Goal: Information Seeking & Learning: Check status

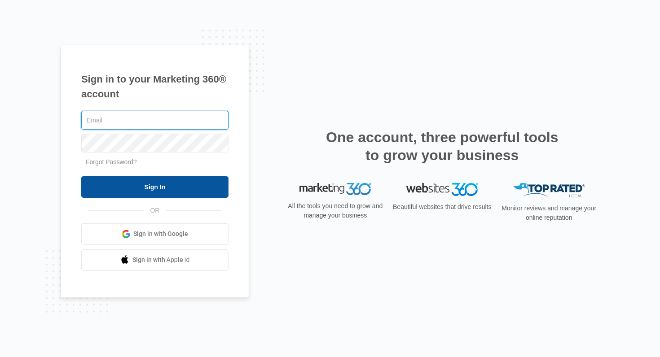
type input "[EMAIL_ADDRESS][DOMAIN_NAME]"
click at [153, 191] on input "Sign In" at bounding box center [154, 187] width 147 height 22
click at [136, 183] on input "Sign In" at bounding box center [154, 187] width 147 height 22
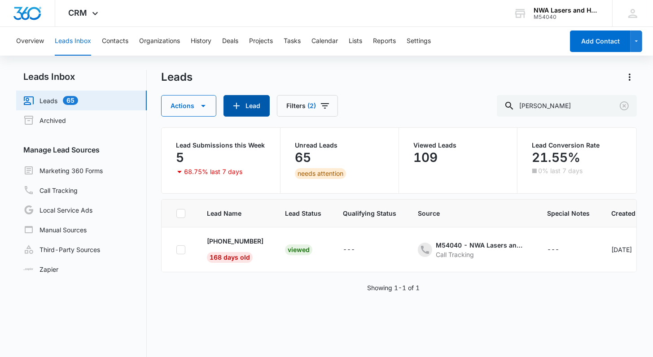
click at [250, 102] on button "Lead" at bounding box center [247, 106] width 46 height 22
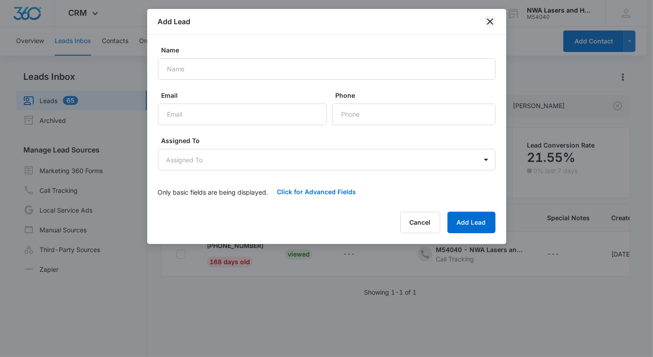
click at [488, 18] on icon "close" at bounding box center [490, 21] width 11 height 11
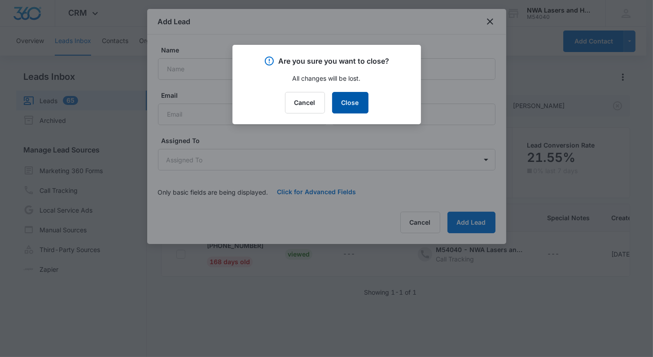
click at [341, 101] on button "Close" at bounding box center [350, 103] width 36 height 22
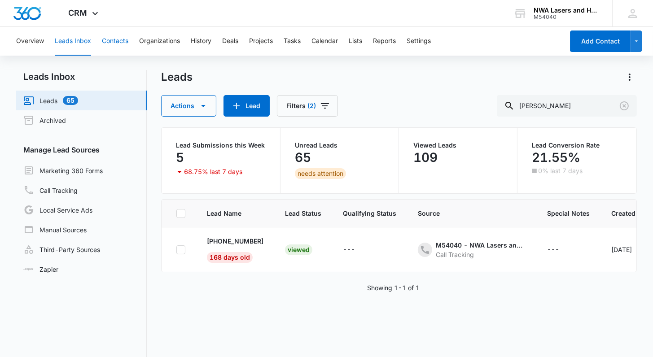
click at [117, 40] on button "Contacts" at bounding box center [115, 41] width 26 height 29
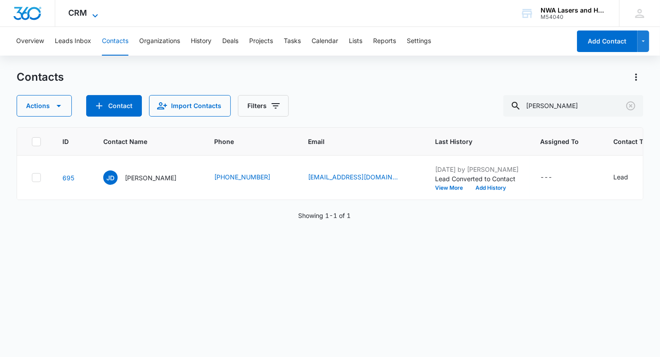
click at [93, 11] on icon at bounding box center [95, 15] width 11 height 11
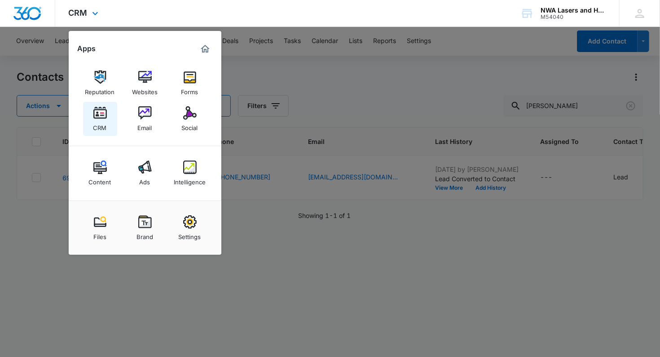
click at [104, 116] on img at bounding box center [99, 112] width 13 height 13
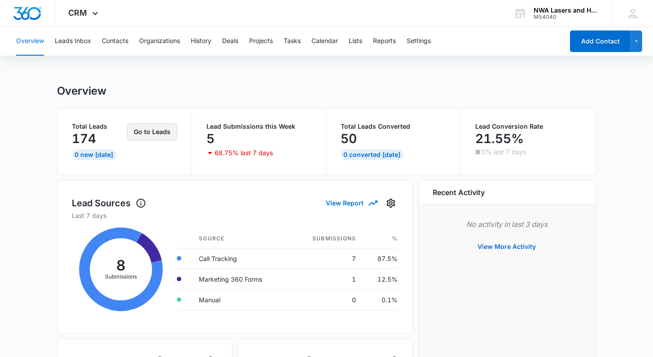
click at [171, 130] on button "Go to Leads" at bounding box center [152, 131] width 50 height 17
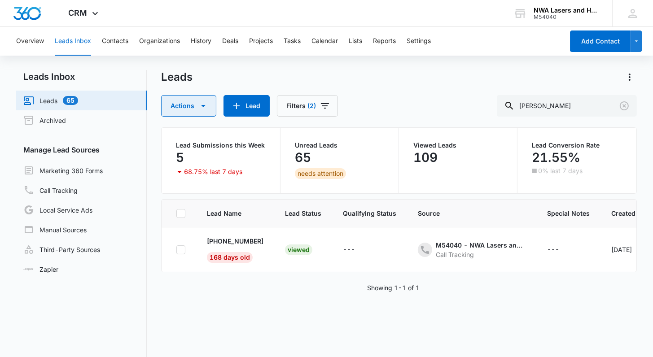
click at [201, 108] on icon "button" at bounding box center [203, 106] width 11 height 11
click at [47, 100] on link "Leads 65" at bounding box center [50, 100] width 55 height 11
click at [74, 98] on link "Leads 65" at bounding box center [50, 100] width 55 height 11
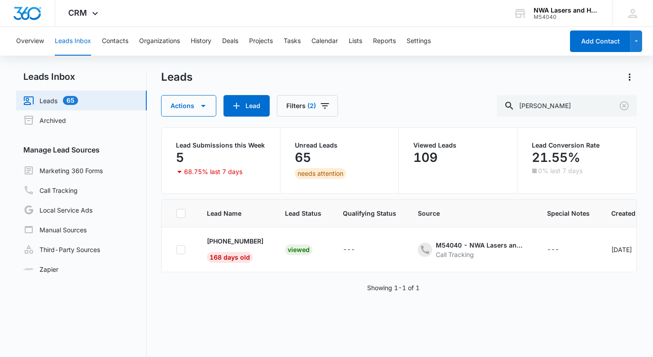
click at [50, 97] on link "Leads 65" at bounding box center [50, 100] width 55 height 11
click at [190, 145] on p "Lead Submissions this Week" at bounding box center [220, 145] width 89 height 6
click at [29, 9] on img "Dashboard" at bounding box center [27, 13] width 29 height 13
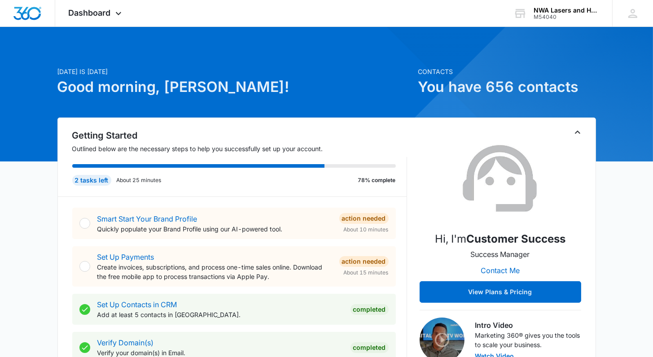
click at [528, 95] on h1 "You have 656 contacts" at bounding box center [507, 87] width 178 height 22
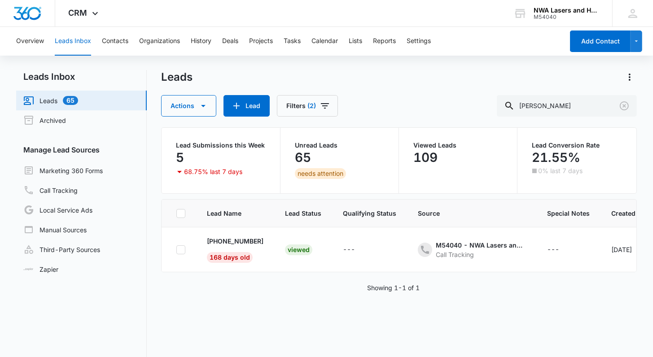
click at [65, 39] on button "Leads Inbox" at bounding box center [73, 41] width 36 height 29
click at [66, 43] on button "Leads Inbox" at bounding box center [73, 41] width 36 height 29
click at [320, 101] on icon "Filters" at bounding box center [325, 106] width 11 height 11
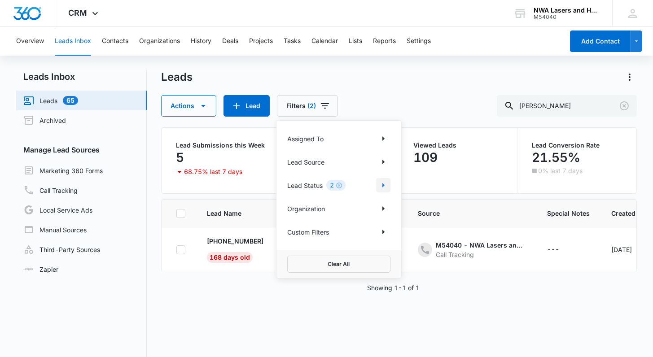
click at [382, 183] on icon "Show Lead Status filters" at bounding box center [383, 185] width 11 height 11
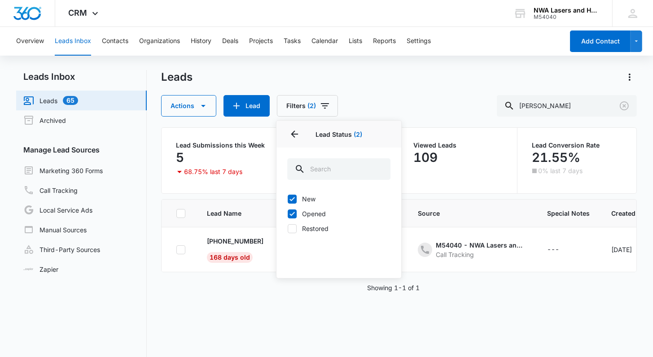
click at [312, 196] on label "New" at bounding box center [338, 198] width 103 height 9
click at [288, 199] on input "New" at bounding box center [287, 199] width 0 height 0
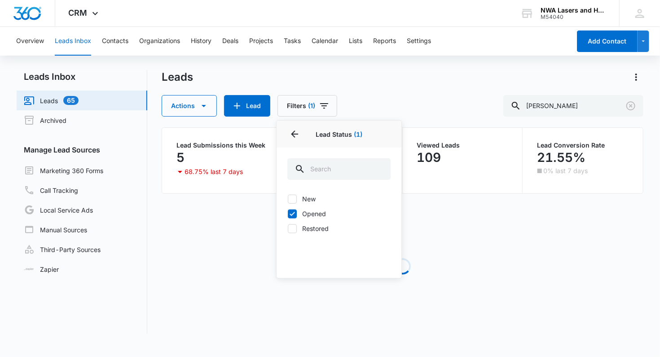
click at [312, 196] on label "New" at bounding box center [338, 198] width 103 height 9
click at [288, 199] on input "New" at bounding box center [287, 199] width 0 height 0
checkbox input "true"
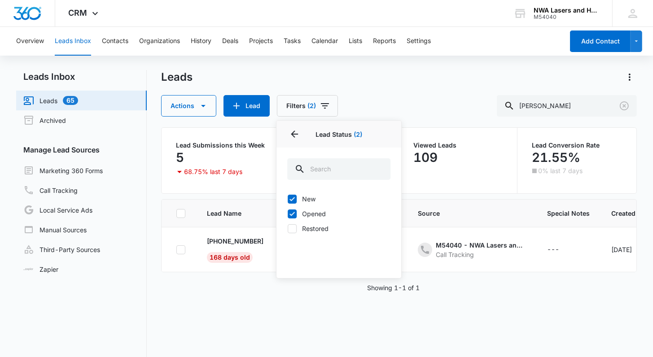
click at [397, 84] on div "Leads" at bounding box center [398, 77] width 475 height 14
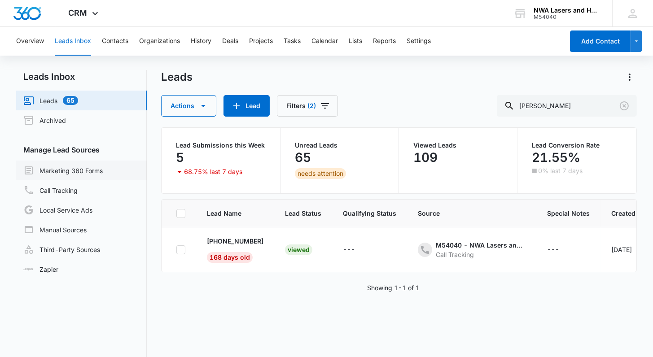
click at [51, 169] on link "Marketing 360 Forms" at bounding box center [62, 170] width 79 height 11
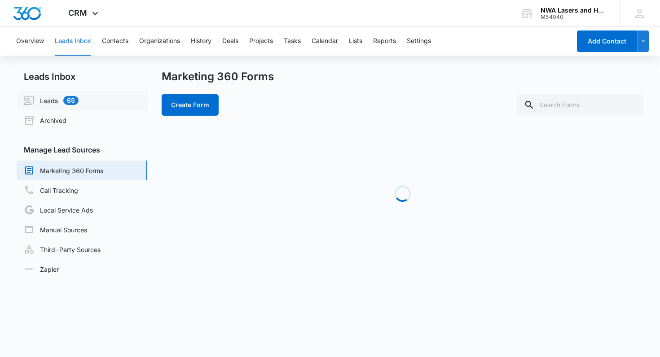
click at [46, 95] on link "Leads 65" at bounding box center [51, 100] width 55 height 11
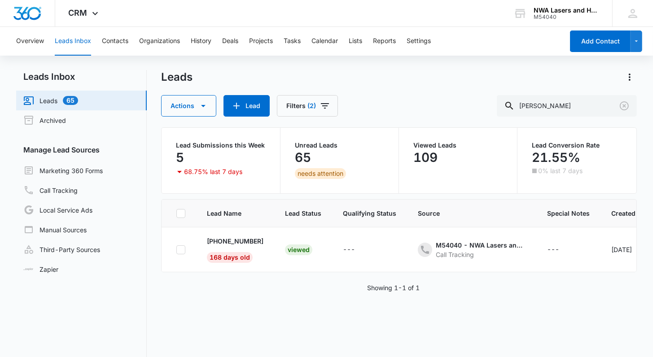
click at [46, 97] on link "Leads 65" at bounding box center [50, 100] width 55 height 11
click at [178, 170] on icon at bounding box center [179, 172] width 11 height 11
click at [178, 169] on icon at bounding box center [179, 172] width 11 height 11
click at [312, 174] on div "needs attention" at bounding box center [320, 173] width 51 height 11
click at [304, 144] on p "Unread Leads" at bounding box center [339, 145] width 89 height 6
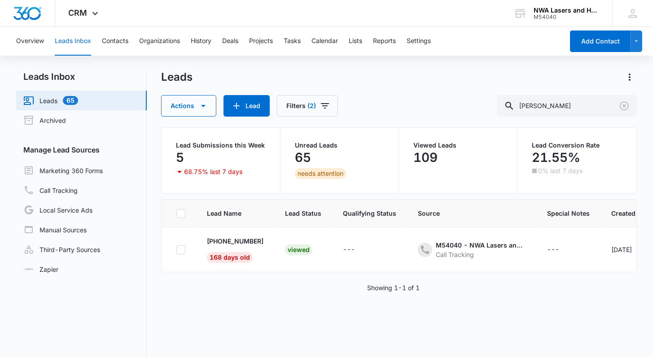
click at [305, 142] on p "Unread Leads" at bounding box center [339, 145] width 89 height 6
click at [330, 176] on div "needs attention" at bounding box center [320, 173] width 51 height 11
click at [36, 38] on button "Overview" at bounding box center [30, 41] width 28 height 29
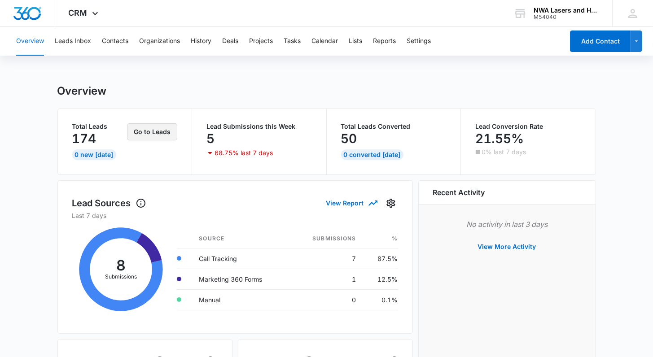
click at [139, 131] on button "Go to Leads" at bounding box center [152, 131] width 50 height 17
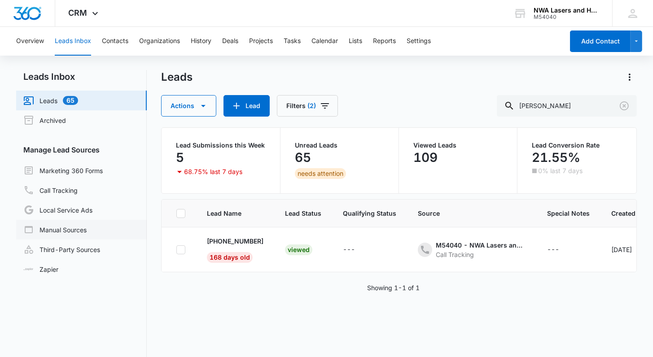
click at [59, 228] on link "Manual Sources" at bounding box center [54, 229] width 63 height 11
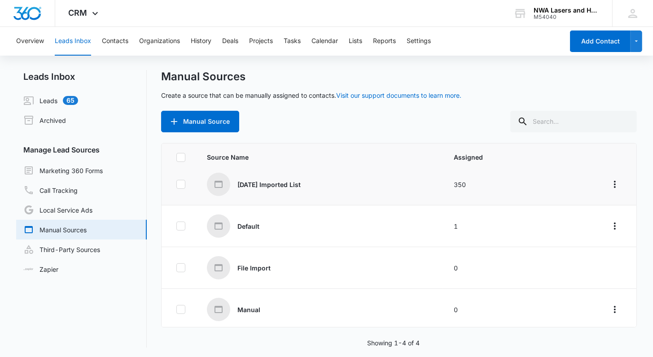
scroll to position [10, 0]
click at [65, 185] on link "Call Tracking" at bounding box center [50, 190] width 54 height 11
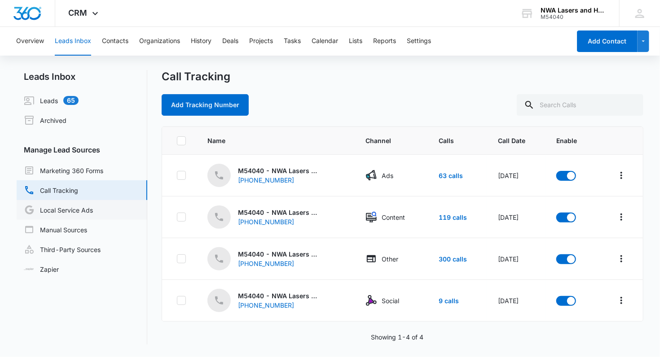
click at [75, 206] on link "Local Service Ads" at bounding box center [58, 210] width 69 height 11
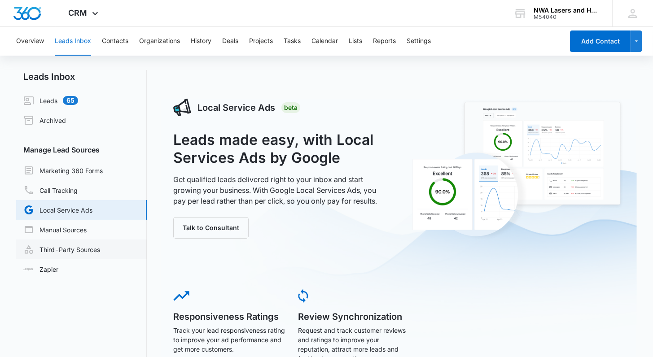
click at [57, 251] on link "Third-Party Sources" at bounding box center [61, 249] width 77 height 11
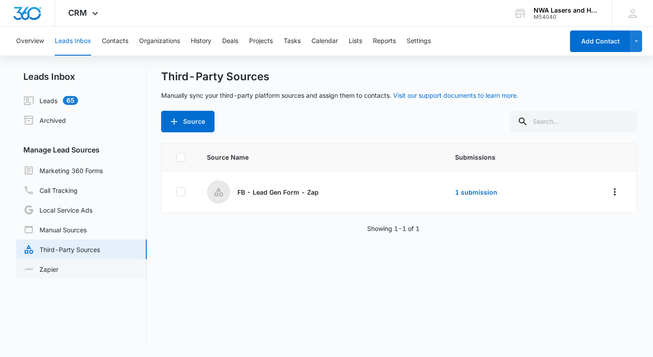
click at [48, 267] on link "Zapier" at bounding box center [40, 269] width 35 height 9
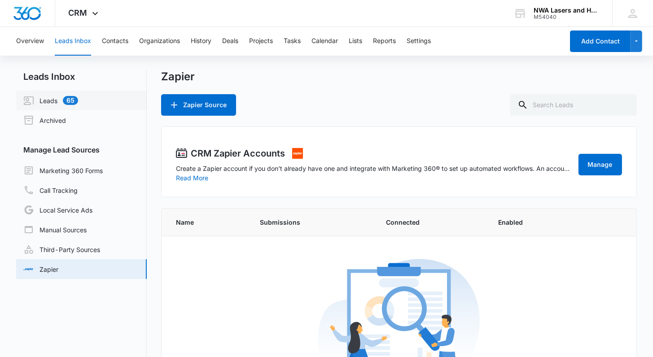
click at [55, 95] on link "Leads 65" at bounding box center [50, 100] width 55 height 11
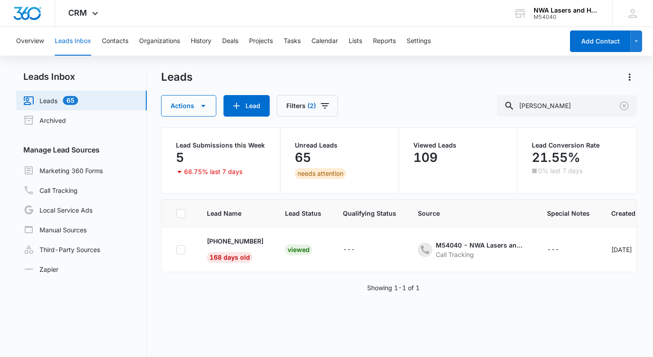
click at [51, 100] on link "Leads 65" at bounding box center [50, 100] width 55 height 11
click at [59, 188] on link "Call Tracking" at bounding box center [50, 190] width 54 height 11
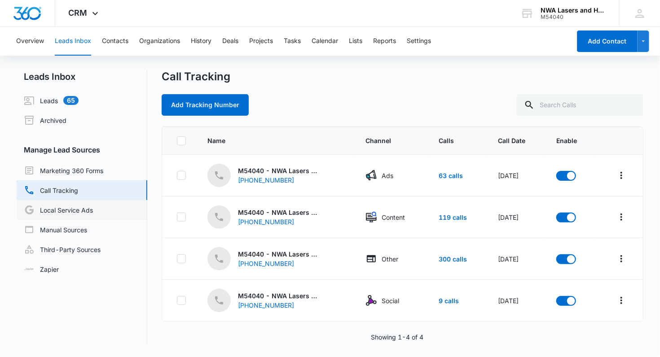
click at [57, 213] on link "Local Service Ads" at bounding box center [58, 210] width 69 height 11
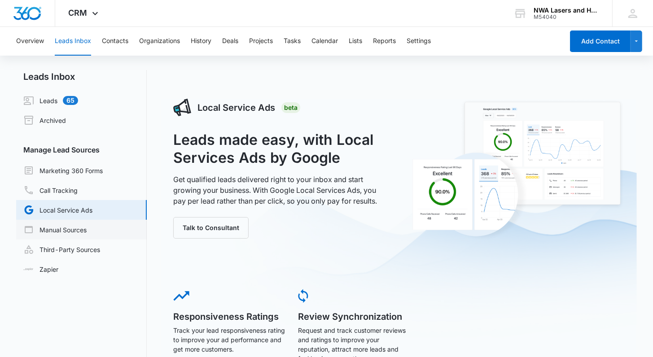
click at [60, 226] on link "Manual Sources" at bounding box center [54, 229] width 63 height 11
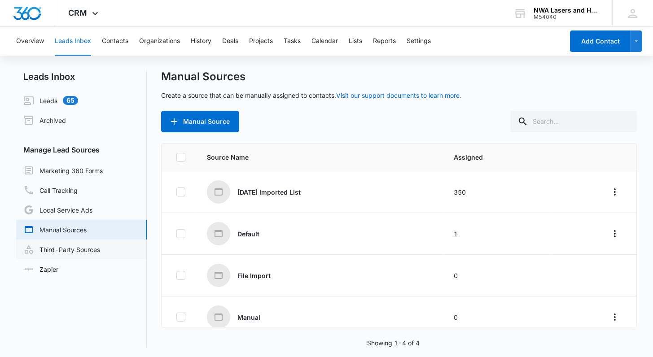
click at [77, 246] on link "Third-Party Sources" at bounding box center [61, 249] width 77 height 11
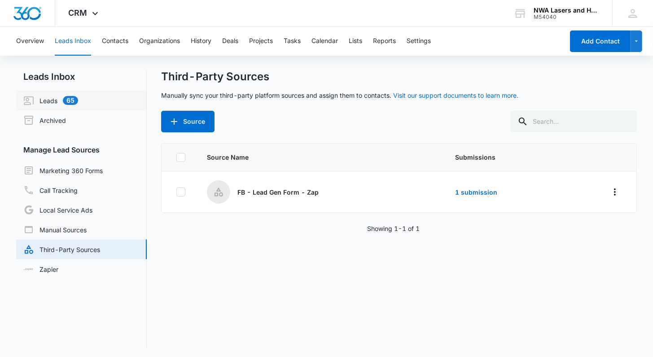
click at [46, 99] on link "Leads 65" at bounding box center [50, 100] width 55 height 11
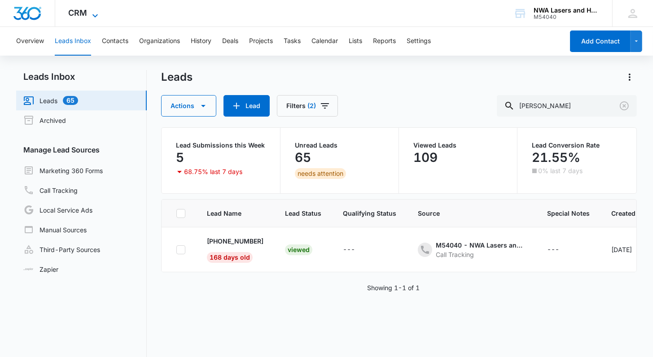
click at [97, 11] on icon at bounding box center [95, 15] width 11 height 11
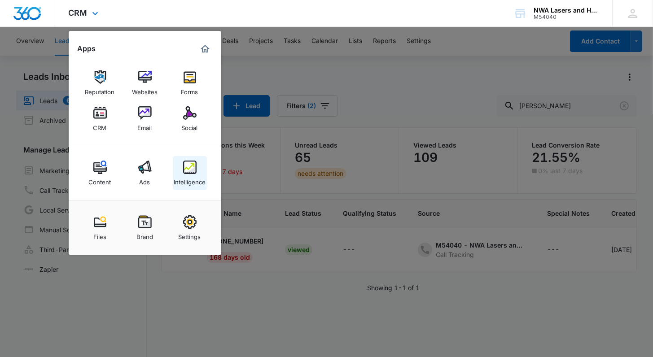
click at [187, 170] on img at bounding box center [189, 167] width 13 height 13
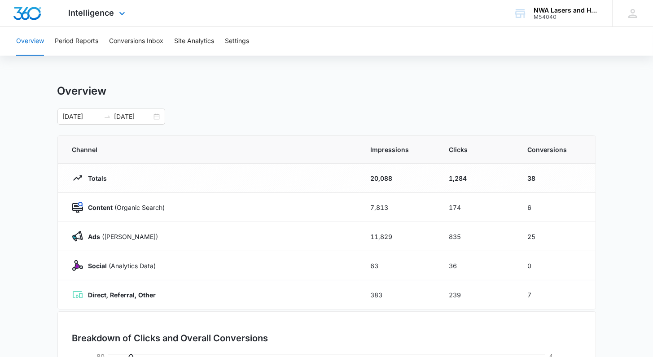
click at [27, 5] on div at bounding box center [27, 13] width 55 height 26
click at [28, 17] on img "Dashboard" at bounding box center [27, 13] width 29 height 13
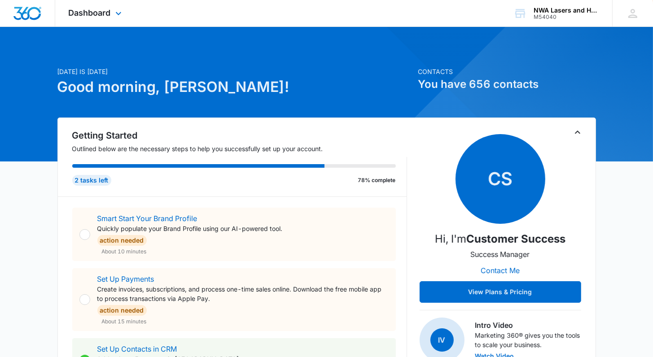
click at [28, 17] on img "Dashboard" at bounding box center [27, 13] width 29 height 13
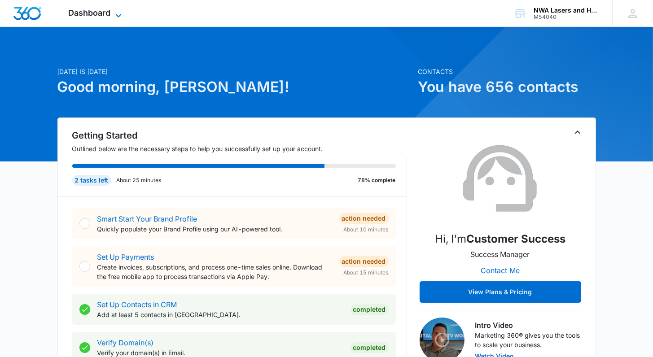
click at [120, 13] on icon at bounding box center [118, 15] width 11 height 11
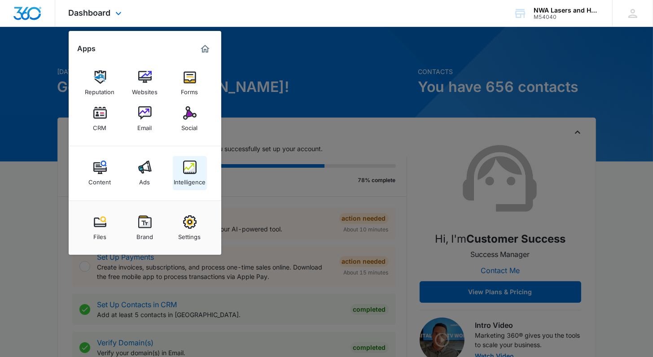
click at [192, 167] on img at bounding box center [189, 167] width 13 height 13
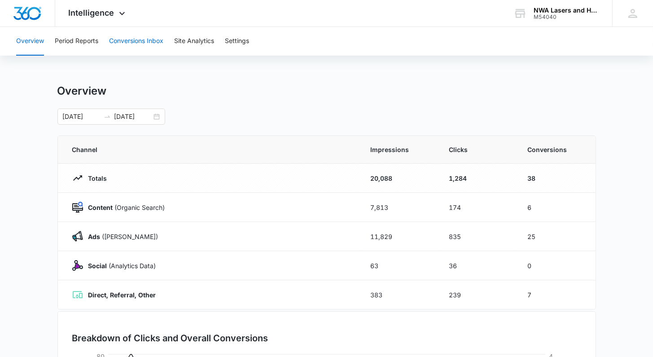
click at [141, 40] on button "Conversions Inbox" at bounding box center [136, 41] width 54 height 29
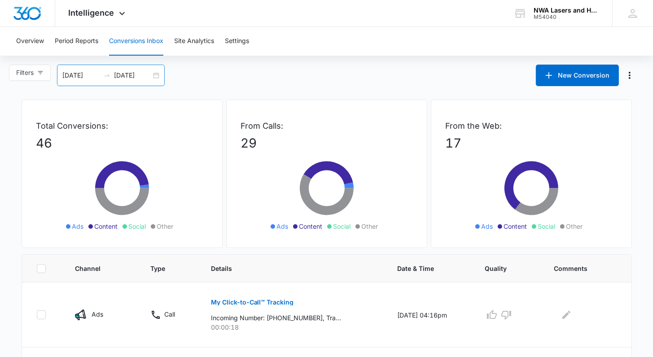
click at [157, 75] on div "[DATE] [DATE]" at bounding box center [111, 76] width 108 height 22
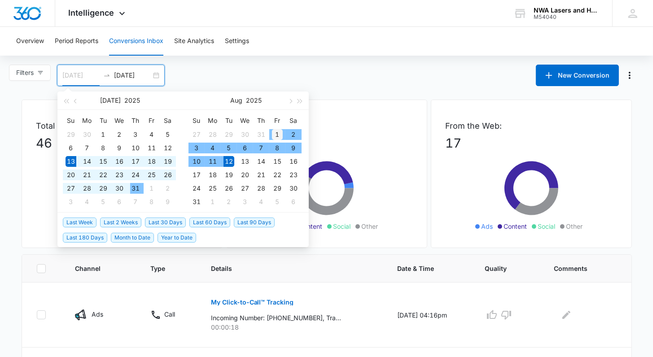
type input "[DATE]"
click at [275, 134] on div "1" at bounding box center [277, 134] width 11 height 11
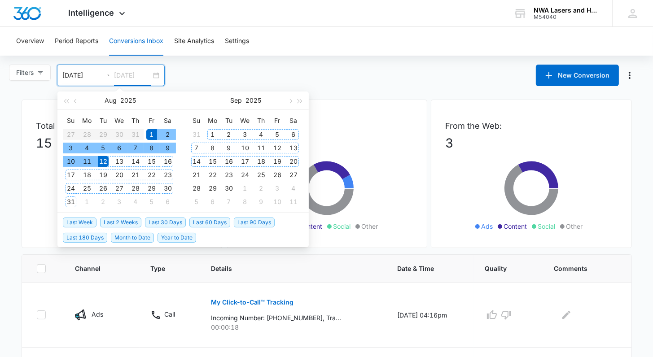
type input "[DATE]"
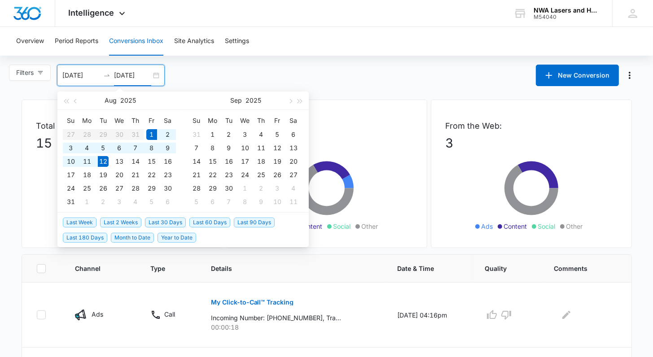
click at [381, 82] on div "Filters [DATE] [DATE] New Conversion [DATE] Su Mo Tu We Th Fr Sa 27 28 29 30 31…" at bounding box center [326, 76] width 653 height 22
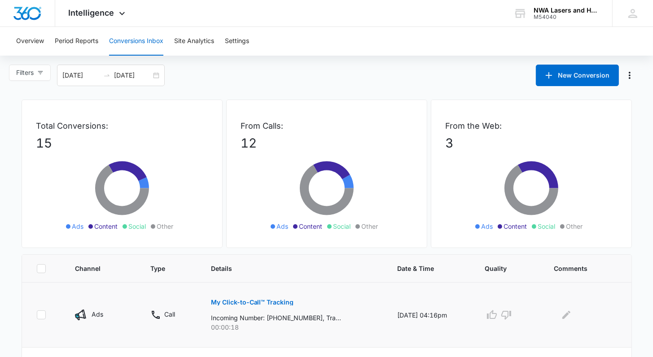
click at [230, 302] on p "My Click-to-Call™ Tracking" at bounding box center [252, 302] width 83 height 6
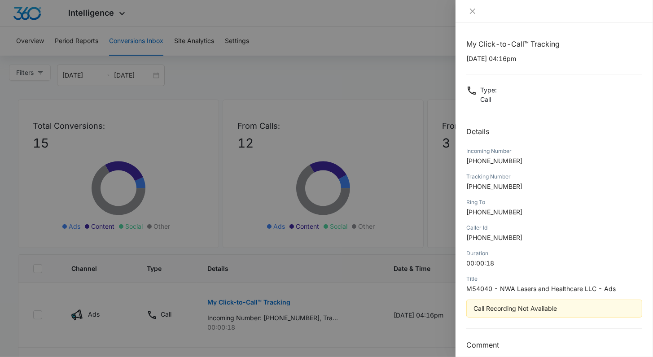
click at [519, 158] on p "[PHONE_NUMBER]" at bounding box center [554, 160] width 176 height 9
drag, startPoint x: 519, startPoint y: 158, endPoint x: 472, endPoint y: 163, distance: 46.9
click at [472, 163] on p "[PHONE_NUMBER]" at bounding box center [554, 160] width 176 height 9
drag, startPoint x: 472, startPoint y: 163, endPoint x: 467, endPoint y: 160, distance: 5.6
drag, startPoint x: 467, startPoint y: 160, endPoint x: 545, endPoint y: 101, distance: 96.8
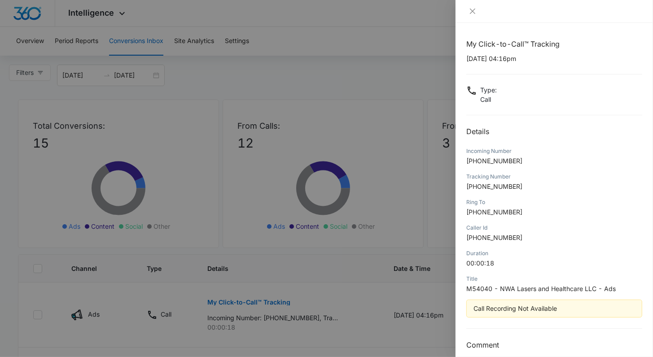
click at [545, 101] on div "Type : Call" at bounding box center [554, 94] width 176 height 19
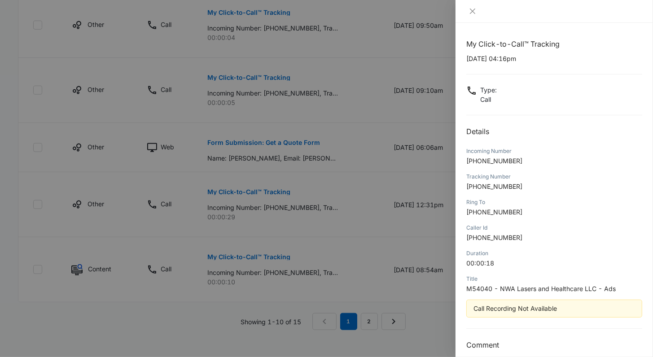
click at [470, 6] on div at bounding box center [555, 11] width 198 height 23
click at [473, 10] on icon "close" at bounding box center [472, 11] width 7 height 7
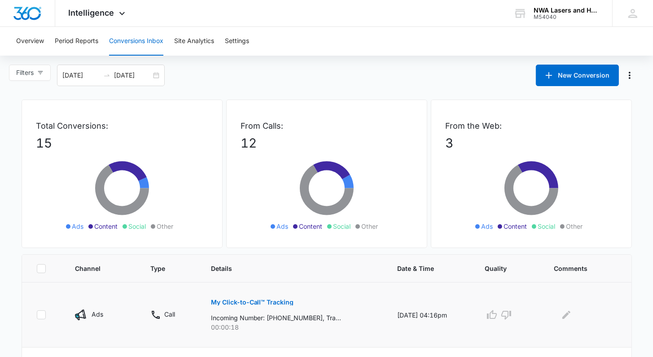
click at [43, 312] on icon at bounding box center [41, 315] width 8 height 8
click at [37, 315] on input "checkbox" at bounding box center [36, 315] width 0 height 0
click at [630, 77] on icon "Manage Numbers" at bounding box center [629, 75] width 11 height 11
click at [630, 74] on icon "Manage Numbers" at bounding box center [629, 75] width 11 height 11
click at [510, 313] on icon "button" at bounding box center [506, 315] width 11 height 11
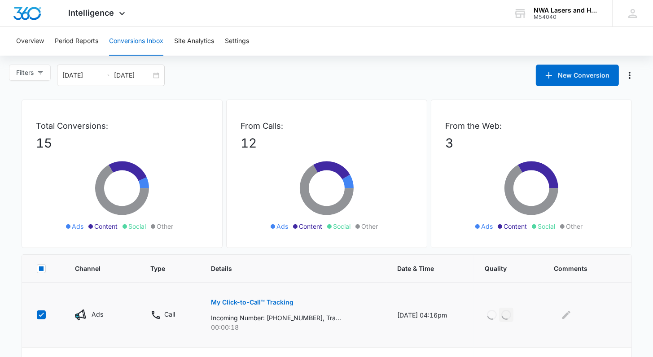
scroll to position [587, 0]
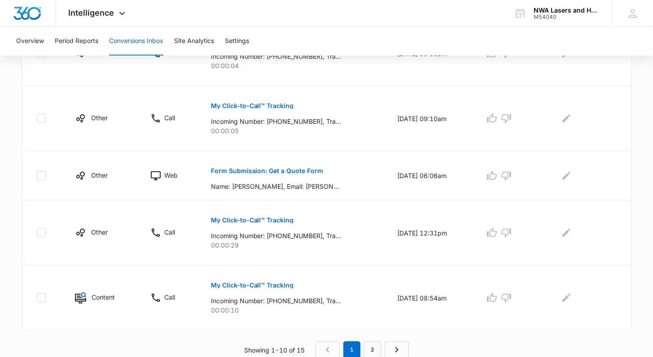
checkbox input "false"
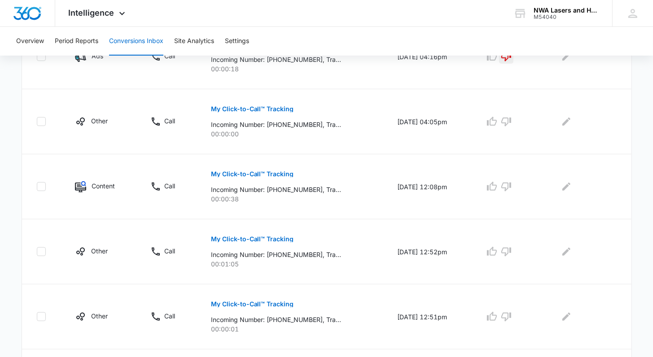
scroll to position [255, 0]
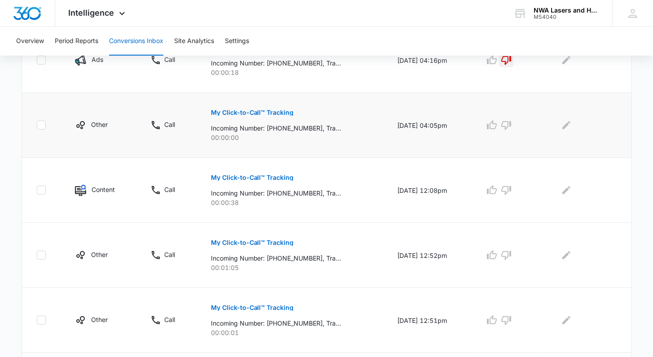
click at [224, 110] on p "My Click-to-Call™ Tracking" at bounding box center [252, 113] width 83 height 6
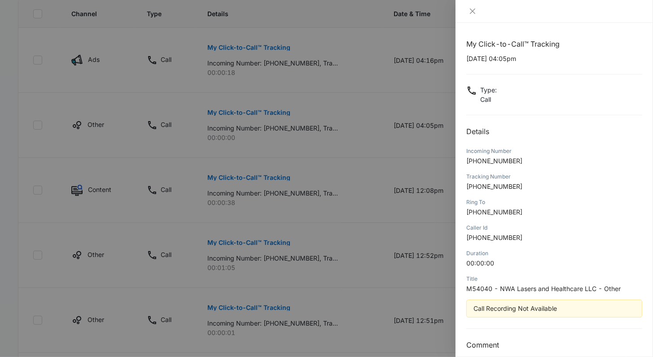
scroll to position [0, 0]
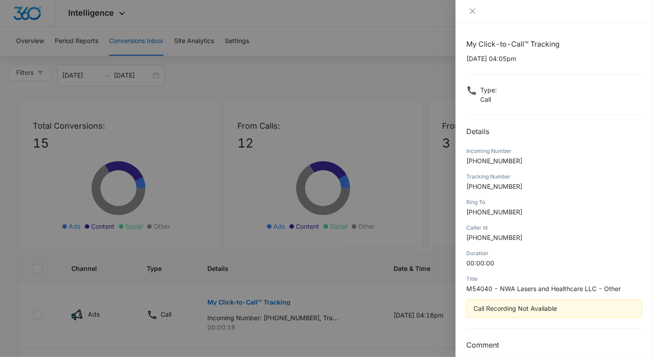
click at [277, 111] on div at bounding box center [326, 178] width 653 height 357
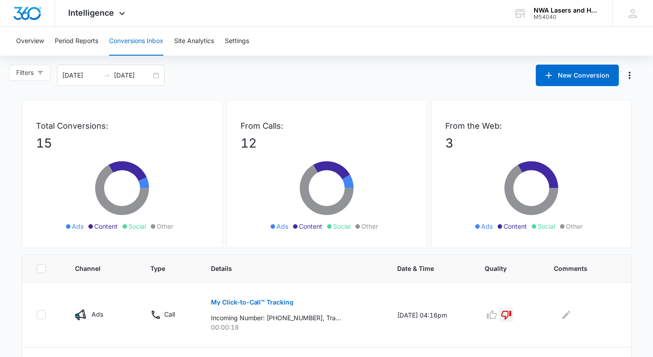
scroll to position [587, 0]
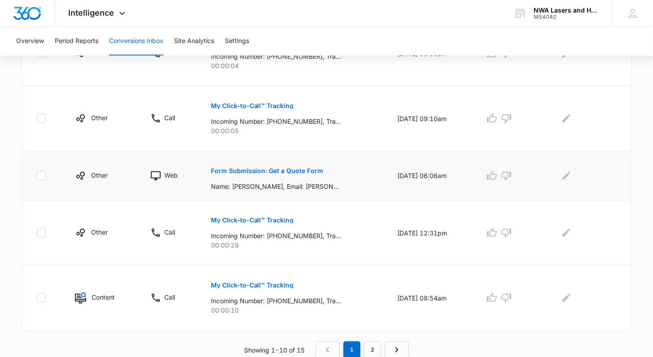
click at [267, 168] on p "Form Submission: Get a Quote Form" at bounding box center [267, 171] width 113 height 6
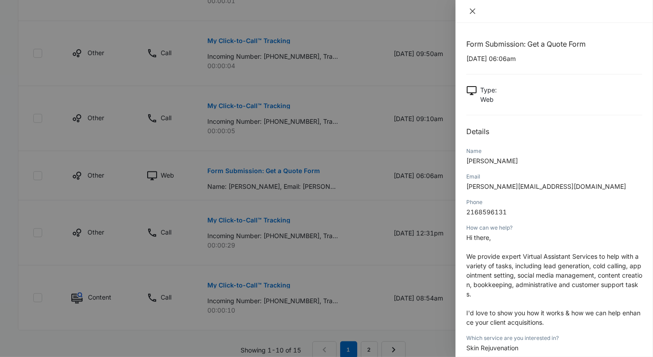
click at [471, 9] on icon "close" at bounding box center [472, 11] width 5 height 5
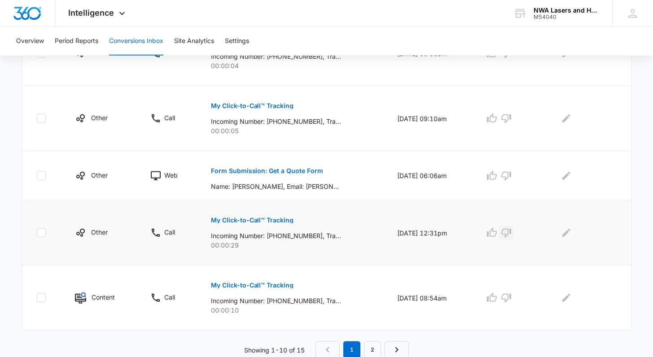
click at [511, 231] on icon "button" at bounding box center [506, 233] width 10 height 9
click at [511, 172] on icon "button" at bounding box center [506, 176] width 10 height 9
click at [241, 220] on p "My Click-to-Call™ Tracking" at bounding box center [252, 220] width 83 height 6
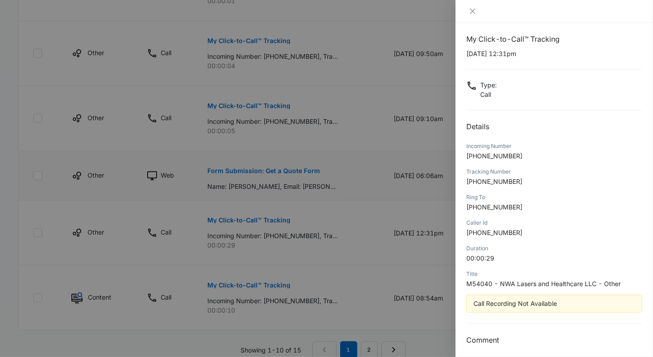
scroll to position [0, 0]
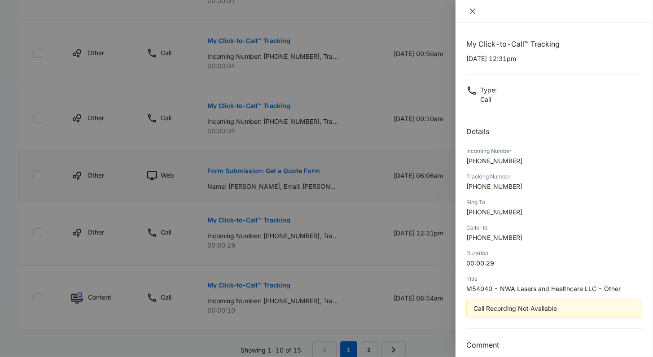
click at [473, 10] on icon "close" at bounding box center [472, 11] width 7 height 7
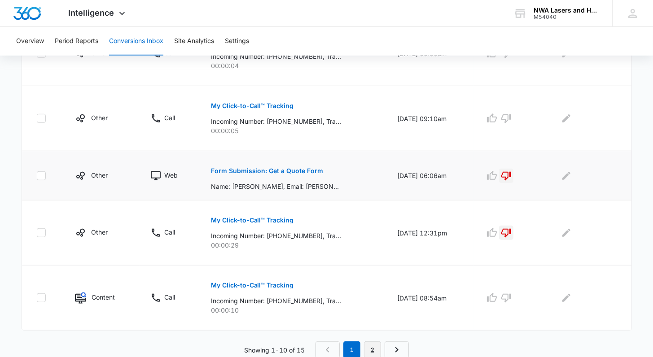
click at [372, 348] on link "2" at bounding box center [372, 350] width 17 height 17
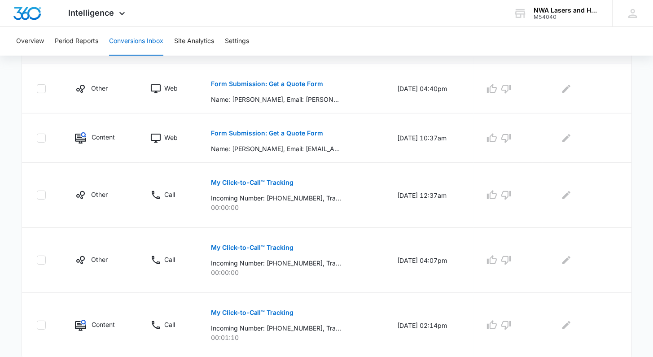
scroll to position [231, 0]
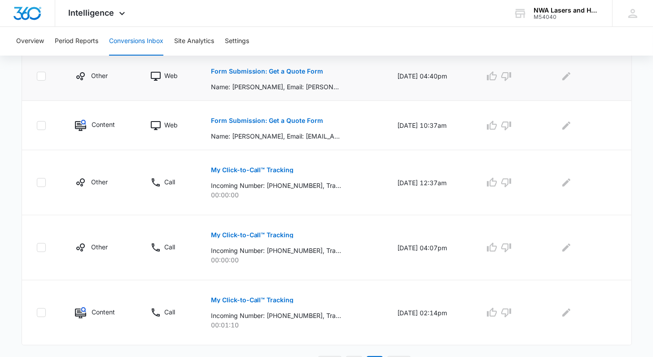
click at [219, 72] on p "Form Submission: Get a Quote Form" at bounding box center [267, 71] width 113 height 6
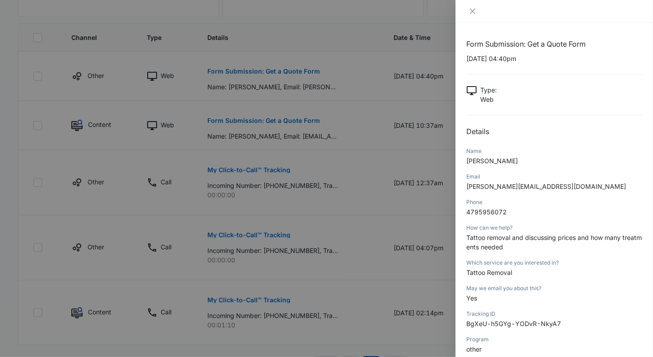
click at [335, 273] on div at bounding box center [326, 178] width 653 height 357
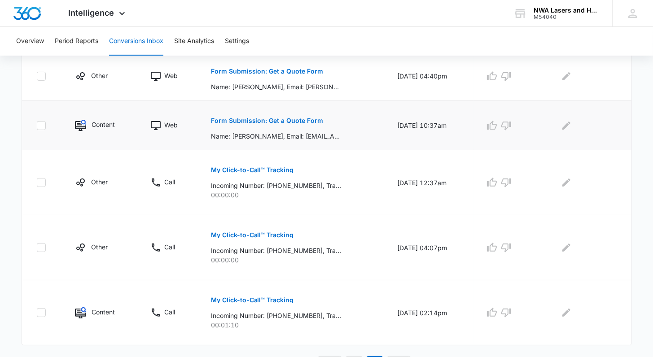
click at [284, 122] on p "Form Submission: Get a Quote Form" at bounding box center [267, 121] width 113 height 6
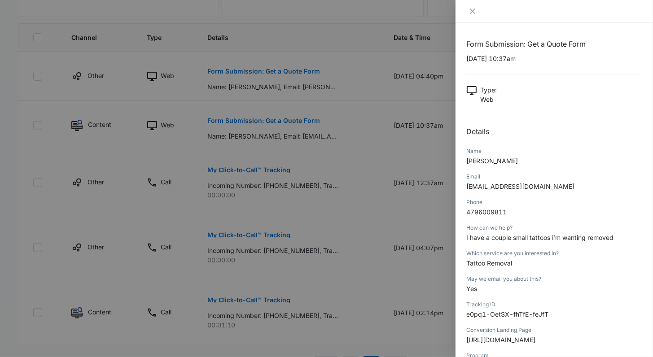
click at [223, 165] on div at bounding box center [326, 178] width 653 height 357
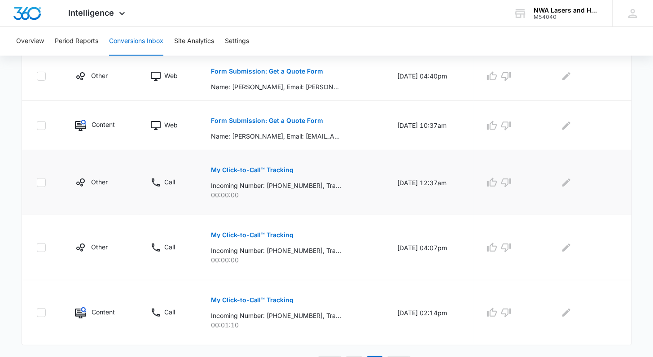
click at [260, 169] on p "My Click-to-Call™ Tracking" at bounding box center [252, 170] width 83 height 6
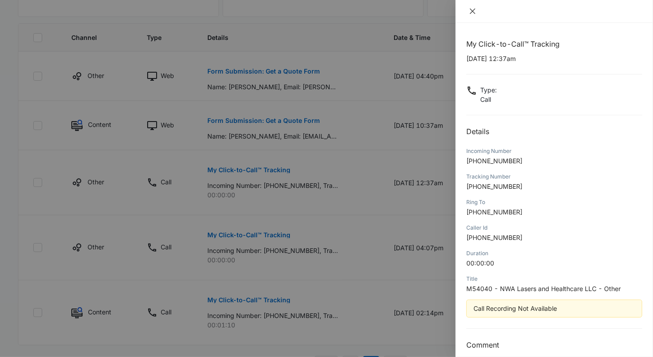
click at [470, 8] on icon "close" at bounding box center [472, 11] width 7 height 7
